Goal: Task Accomplishment & Management: Manage account settings

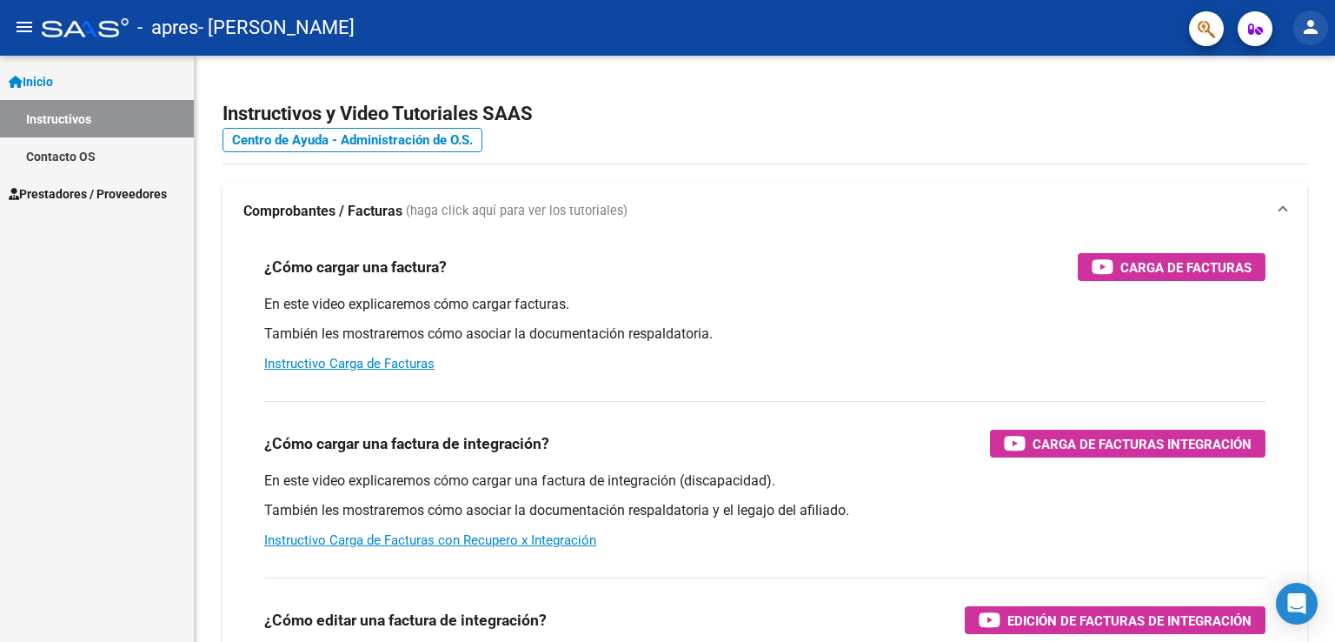
click at [1315, 17] on mat-icon "person" at bounding box center [1311, 27] width 21 height 21
click at [1262, 63] on button "person Mi Perfil" at bounding box center [1275, 73] width 106 height 42
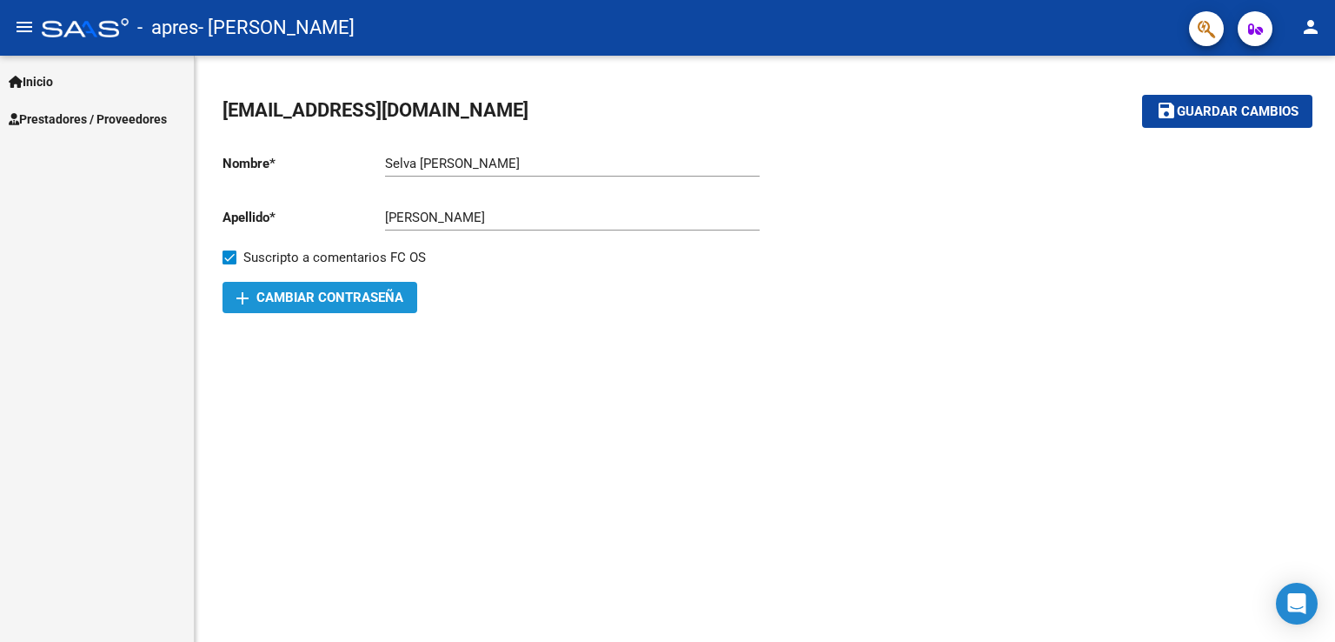
click at [308, 290] on span "add Cambiar Contraseña" at bounding box center [319, 298] width 167 height 16
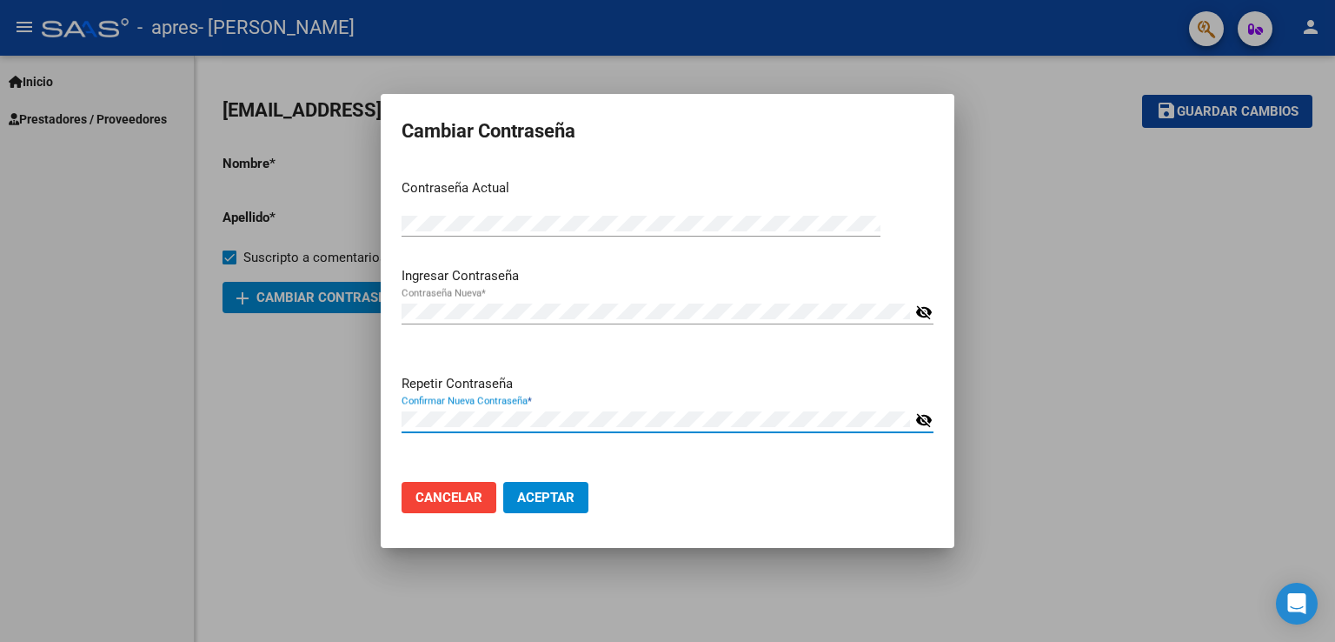
click at [430, 464] on div "Repetir Contraseña Confirmar Nueva Contraseña * visibility_off" at bounding box center [668, 421] width 532 height 95
click at [928, 318] on mat-icon "visibility_off" at bounding box center [924, 312] width 17 height 21
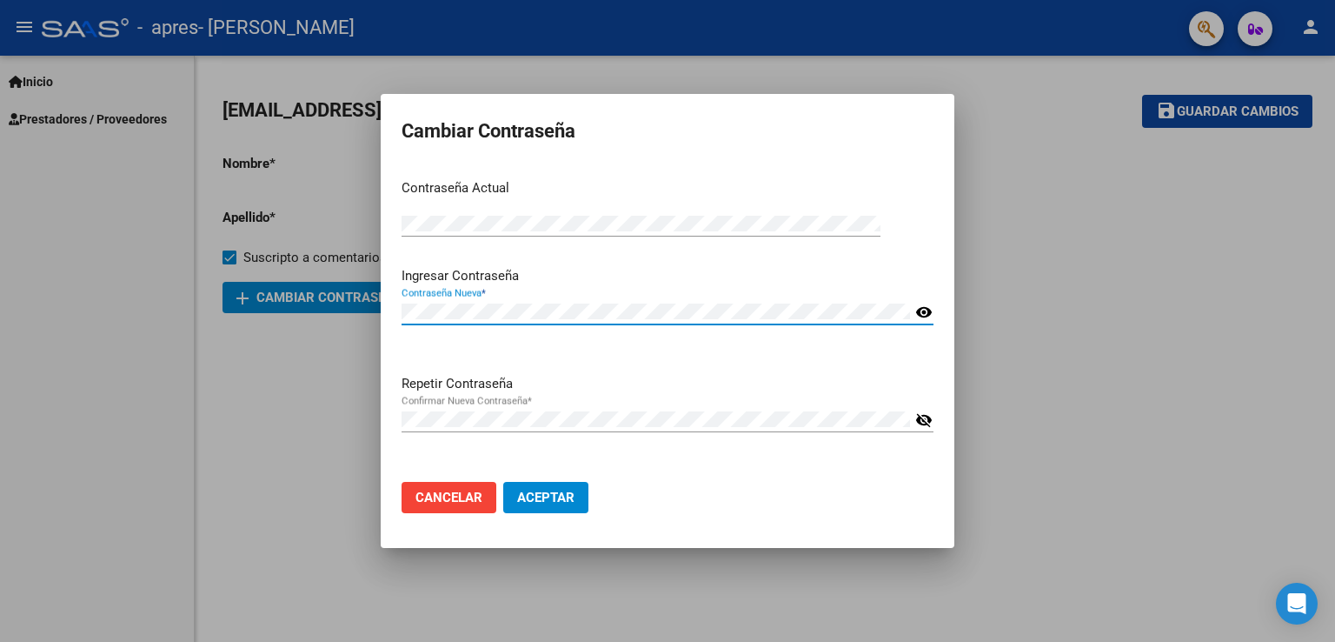
click at [921, 417] on mat-icon "visibility_off" at bounding box center [924, 420] width 17 height 21
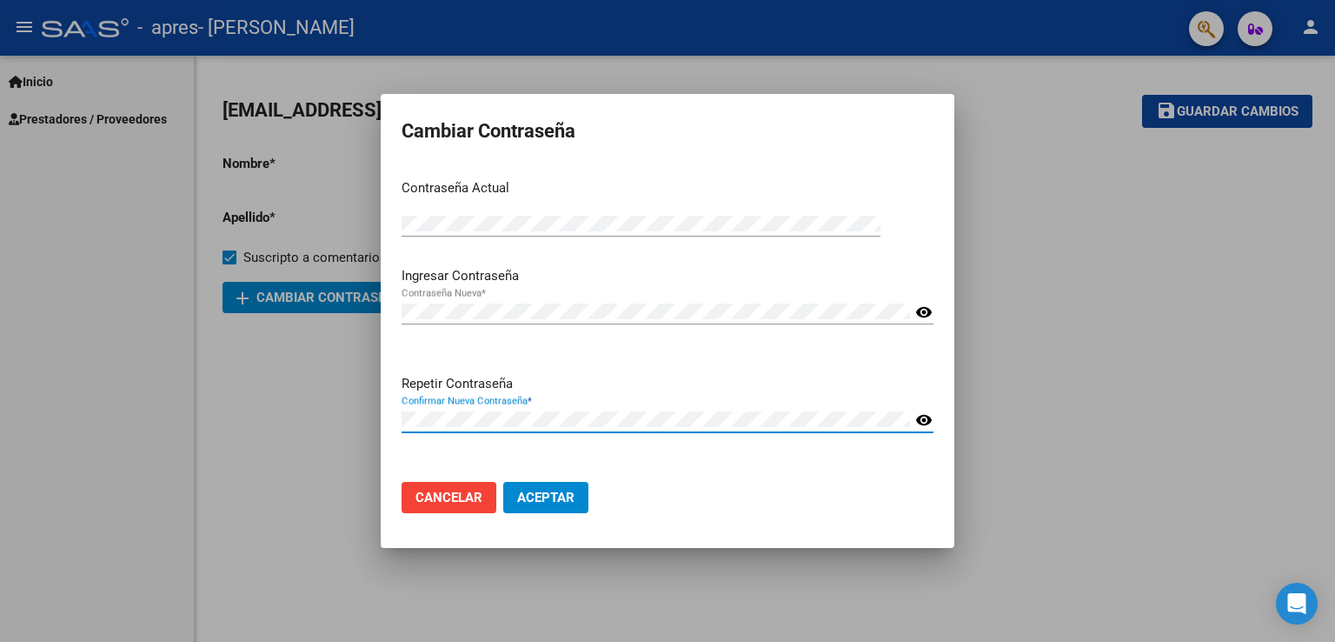
click at [537, 488] on button "Aceptar" at bounding box center [545, 497] width 85 height 31
